Goal: Transaction & Acquisition: Subscribe to service/newsletter

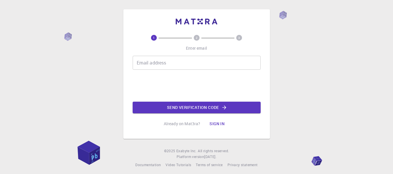
click at [157, 62] on div "Email address Email address" at bounding box center [197, 63] width 128 height 14
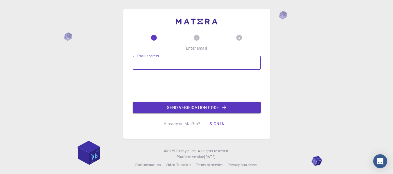
click at [157, 62] on div "Email address Email address" at bounding box center [197, 63] width 128 height 14
click at [161, 64] on div "Email address Email address" at bounding box center [197, 63] width 128 height 14
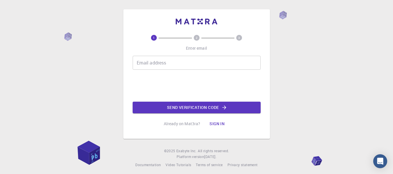
click at [158, 61] on div "Email address Email address" at bounding box center [197, 63] width 128 height 14
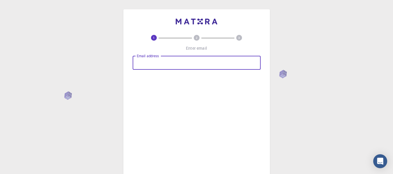
click at [158, 62] on div "Email address Email address" at bounding box center [197, 63] width 128 height 14
type input "[EMAIL_ADDRESS][DOMAIN_NAME]"
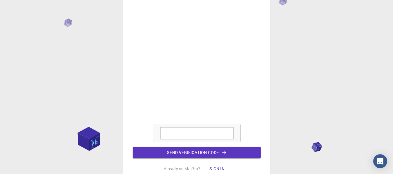
scroll to position [74, 0]
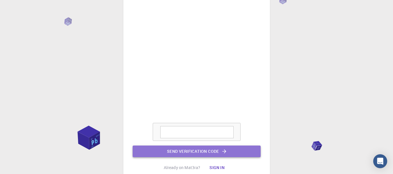
click at [239, 153] on button "Send verification code" at bounding box center [197, 152] width 128 height 12
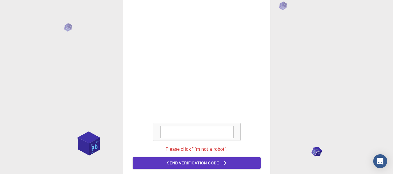
click at [210, 134] on textarea at bounding box center [196, 132] width 73 height 12
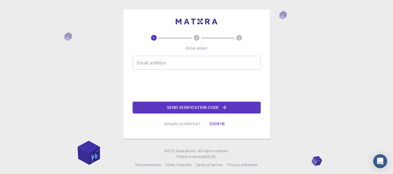
click at [151, 65] on div "Email address Email address" at bounding box center [197, 63] width 128 height 14
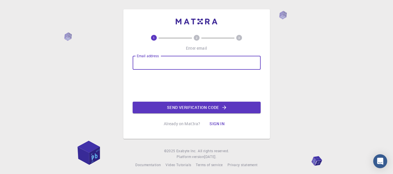
type input "[EMAIL_ADDRESS][DOMAIN_NAME]"
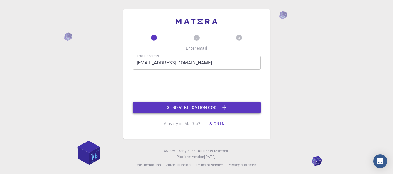
click at [158, 108] on button "Send verification code" at bounding box center [197, 108] width 128 height 12
